Goal: Communication & Community: Share content

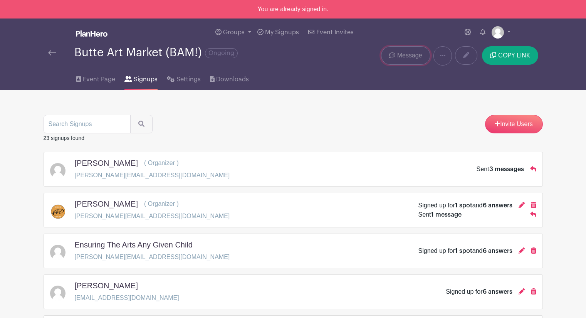
click at [412, 55] on span "Message" at bounding box center [409, 55] width 25 height 9
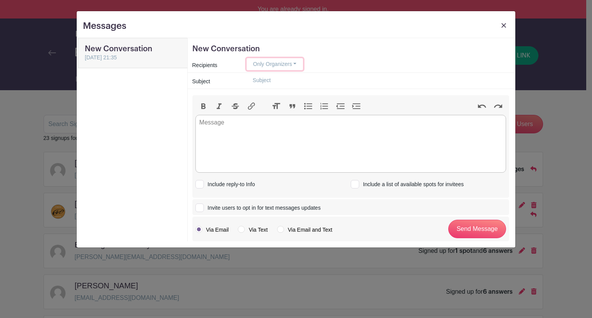
click at [297, 64] on button "Only Organizers" at bounding box center [275, 64] width 57 height 12
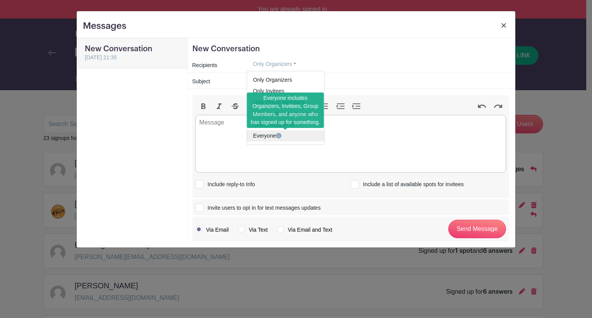
click at [264, 135] on link "Everyone" at bounding box center [285, 135] width 77 height 11
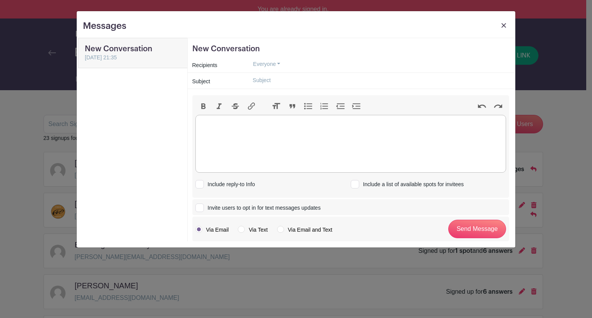
click at [242, 125] on trix-editor at bounding box center [350, 144] width 311 height 58
click at [261, 79] on input "text" at bounding box center [378, 80] width 262 height 12
type input "BAM! Cancelled due to weather"
click at [233, 121] on trix-editor at bounding box center [350, 144] width 311 height 58
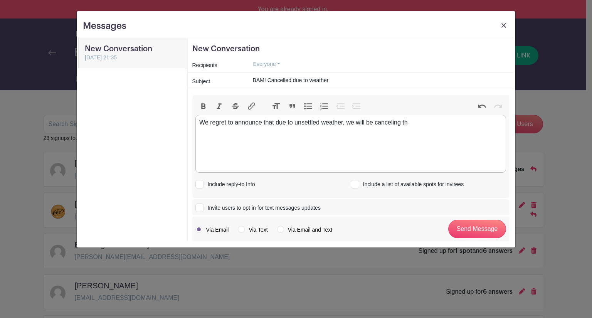
type trix-editor "<div>We regret to announce that due to unsettled weather, we will be canceling …"
click at [286, 79] on input "BAM! Cancelled due to weather" at bounding box center [378, 80] width 262 height 12
type input "BAM! Canceled due to weather"
click at [415, 119] on div "We regret to announce that due to unsettled weather, we will be canceling the" at bounding box center [350, 122] width 303 height 9
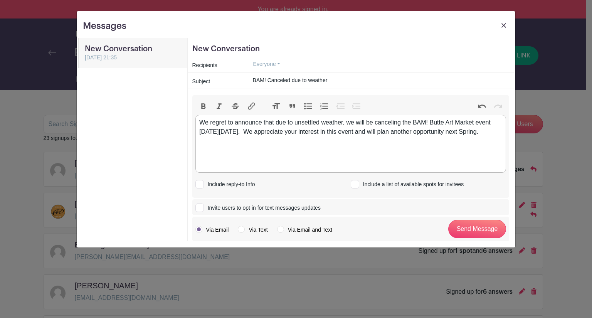
type trix-editor "<div>We regret to announce that due to unsettled weather, we will be canceling …"
click at [203, 183] on div at bounding box center [199, 184] width 8 height 8
click at [200, 183] on input "Include reply-to Info" at bounding box center [197, 182] width 5 height 5
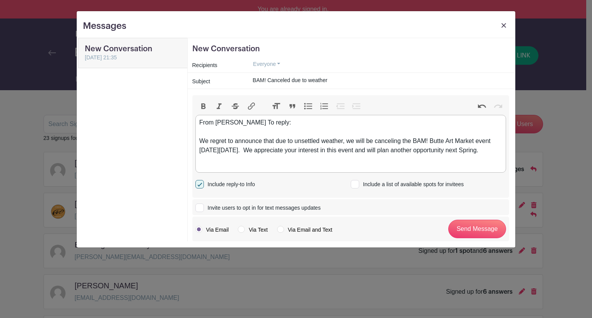
click at [200, 185] on div at bounding box center [199, 184] width 8 height 8
click at [200, 185] on input "Include reply-to Info" at bounding box center [197, 182] width 5 height 5
checkbox input "false"
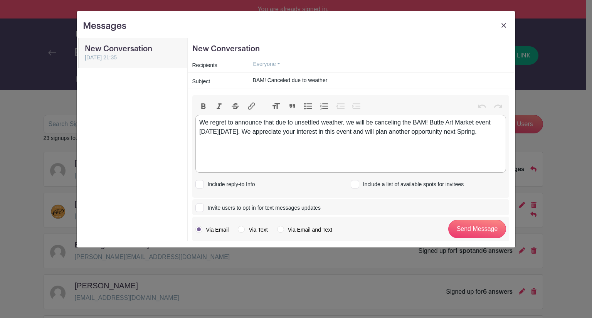
click at [412, 121] on div "We regret to announce that due to unsettled weather, we will be canceling the B…" at bounding box center [350, 127] width 303 height 18
type trix-editor "<div>We regret to announce that due to unsettled weather, we will be canceling …"
click at [277, 64] on button "Everyone" at bounding box center [267, 64] width 40 height 12
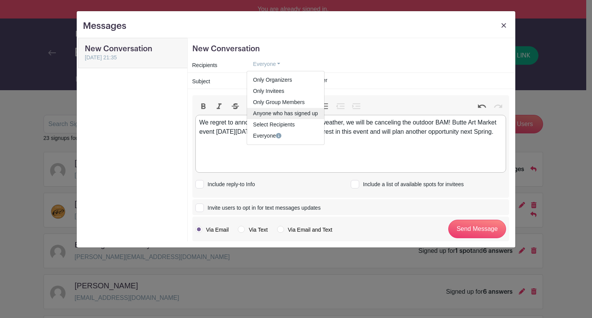
click at [282, 110] on link "Anyone who has signed up" at bounding box center [285, 113] width 77 height 11
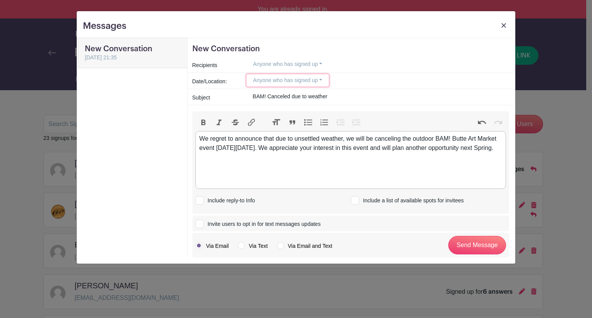
click at [322, 80] on button "Anyone who has signed up" at bounding box center [288, 80] width 82 height 12
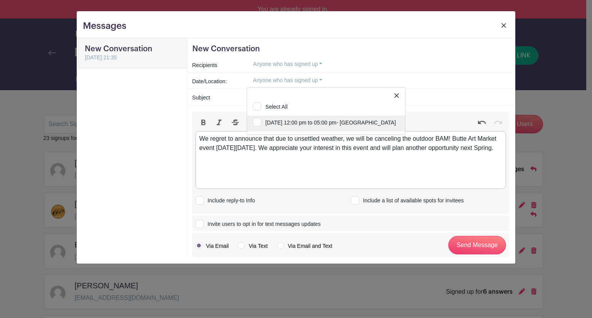
click at [261, 120] on input "[DATE] 12:00 pm to 05:00 pm- [GEOGRAPHIC_DATA]" at bounding box center [326, 124] width 158 height 17
checkbox input "true"
click at [381, 76] on div "1 Date selected Select All [DATE] 12:00 pm to 05:00 pm- [GEOGRAPHIC_DATA]" at bounding box center [378, 80] width 262 height 12
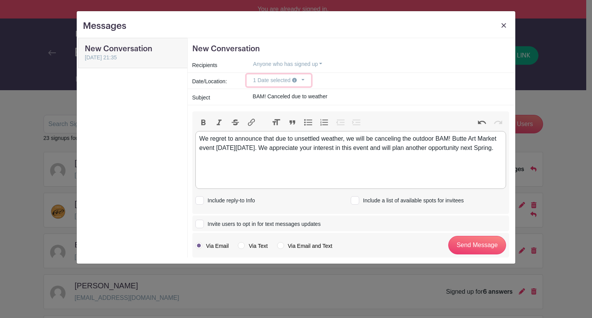
click at [306, 80] on button "1 Date selected" at bounding box center [279, 80] width 64 height 12
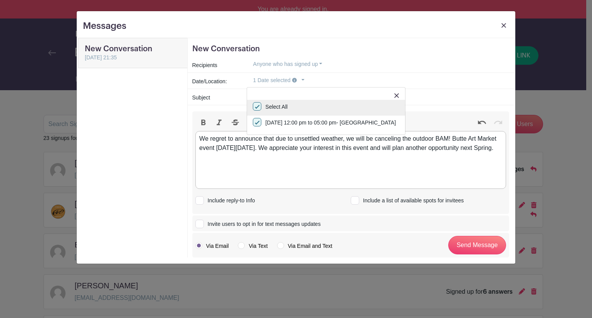
click at [260, 108] on input "Select All" at bounding box center [326, 108] width 158 height 17
checkbox input "false"
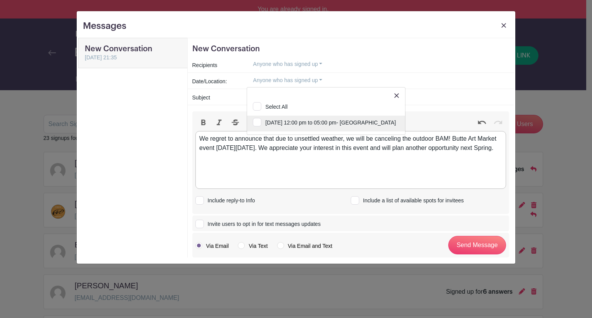
click at [260, 121] on input "[DATE] 12:00 pm to 05:00 pm- [GEOGRAPHIC_DATA]" at bounding box center [326, 124] width 158 height 17
checkbox input "true"
click at [356, 78] on div "1 Date selected Select All [DATE] 12:00 pm to 05:00 pm- [GEOGRAPHIC_DATA]" at bounding box center [378, 80] width 262 height 12
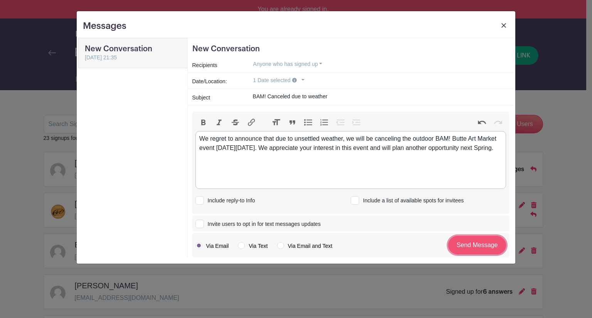
click at [479, 249] on input "Send Message" at bounding box center [477, 245] width 58 height 18
